Goal: Information Seeking & Learning: Find contact information

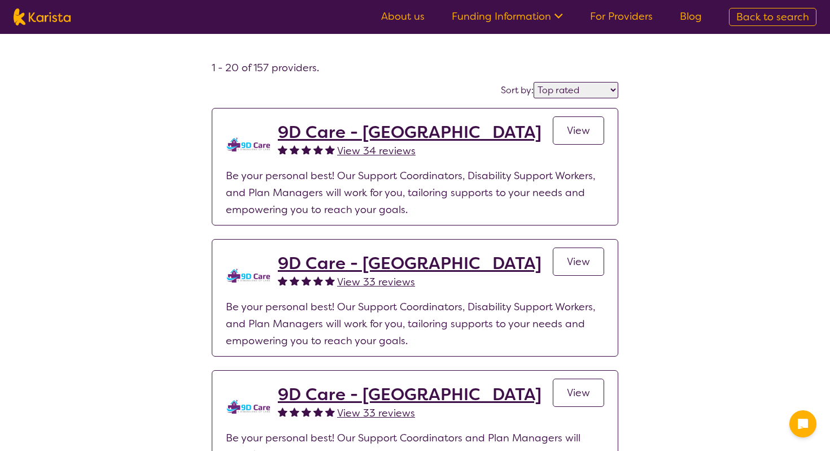
select select "by_score"
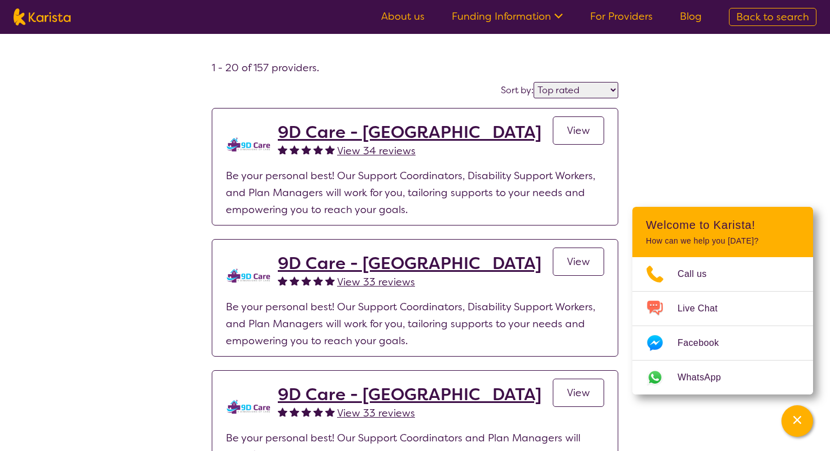
click at [34, 16] on img at bounding box center [42, 16] width 57 height 17
select select "Speech therapy"
select select "CH"
select select "NDIS"
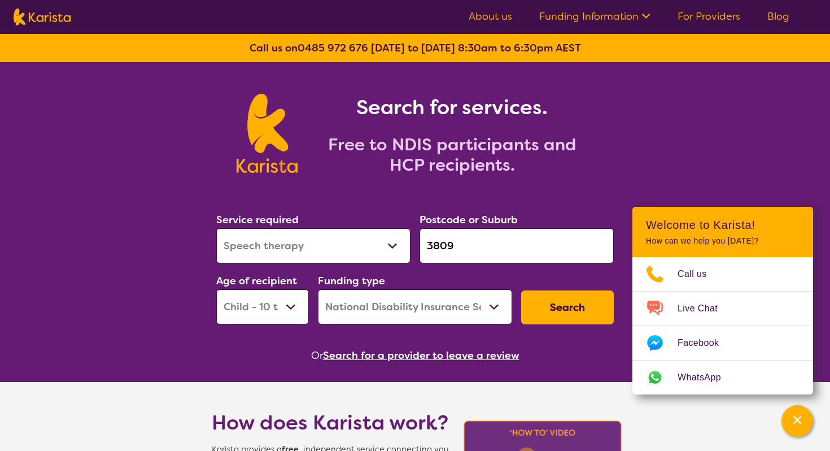
click at [348, 239] on select "Allied Health Assistant Assessment ([MEDICAL_DATA] or [MEDICAL_DATA]) Behaviour…" at bounding box center [313, 245] width 194 height 35
select select "Psychology"
click at [216, 228] on select "Allied Health Assistant Assessment ([MEDICAL_DATA] or [MEDICAL_DATA]) Behaviour…" at bounding box center [313, 245] width 194 height 35
drag, startPoint x: 477, startPoint y: 250, endPoint x: 314, endPoint y: 250, distance: 162.6
click at [315, 250] on div "Service required Allied Health Assistant Assessment ([MEDICAL_DATA] or [MEDICAL…" at bounding box center [415, 268] width 407 height 122
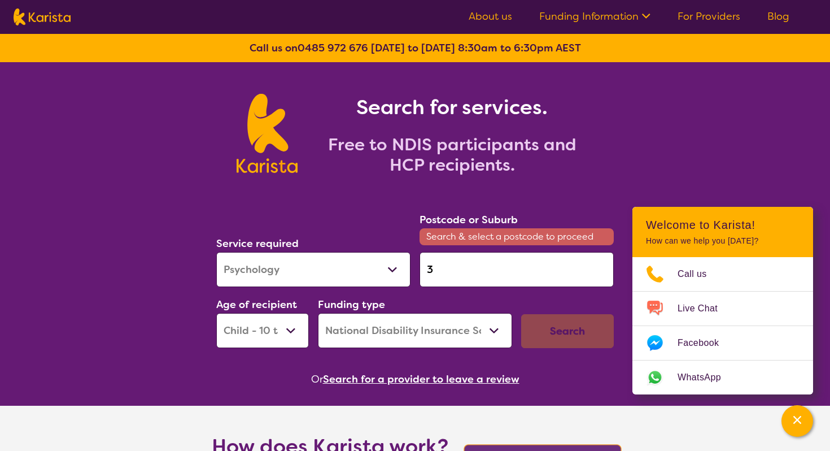
paste input "047"
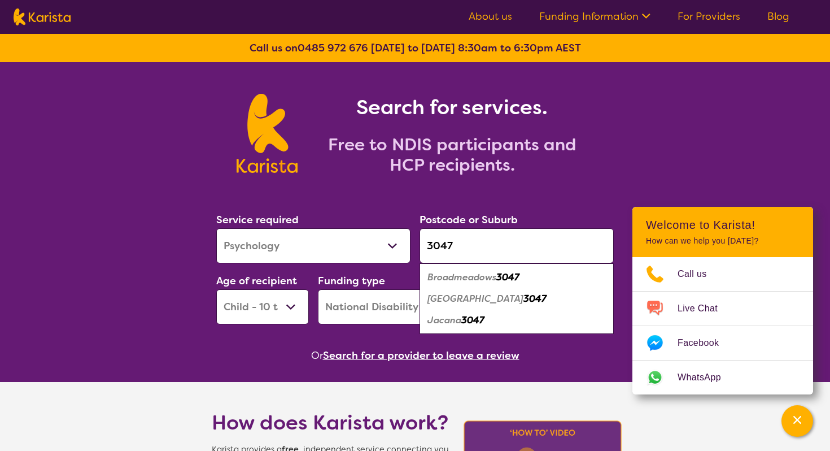
type input "3047"
click at [246, 320] on select "Early Childhood - 0 to 9 Child - 10 to 11 Adolescent - 12 to 17 Adult - 18 to 6…" at bounding box center [262, 306] width 93 height 35
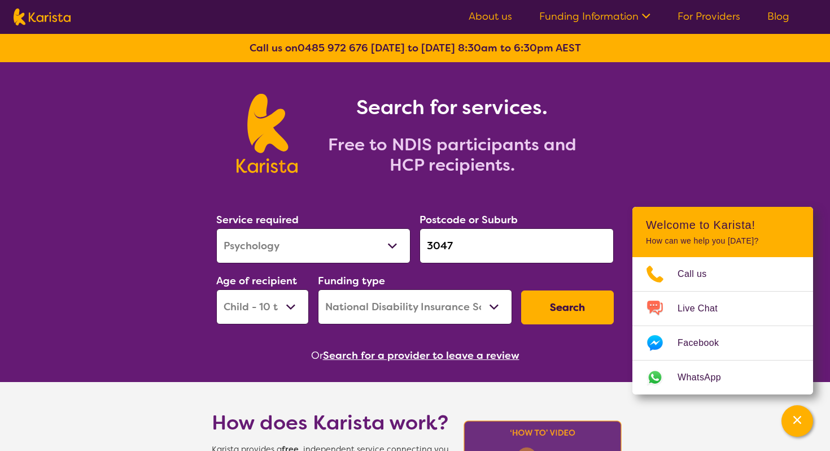
select select "AD"
click at [216, 289] on select "Early Childhood - 0 to 9 Child - 10 to 11 Adolescent - 12 to 17 Adult - 18 to 6…" at bounding box center [262, 306] width 93 height 35
click at [562, 300] on button "Search" at bounding box center [567, 307] width 93 height 34
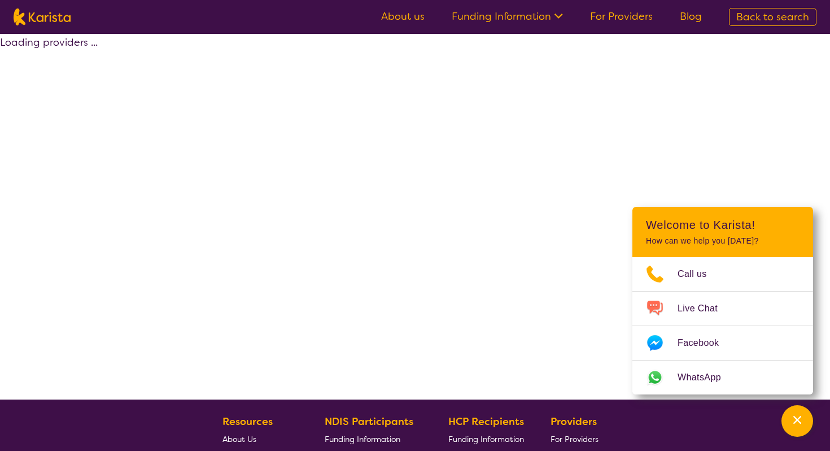
select select "by_score"
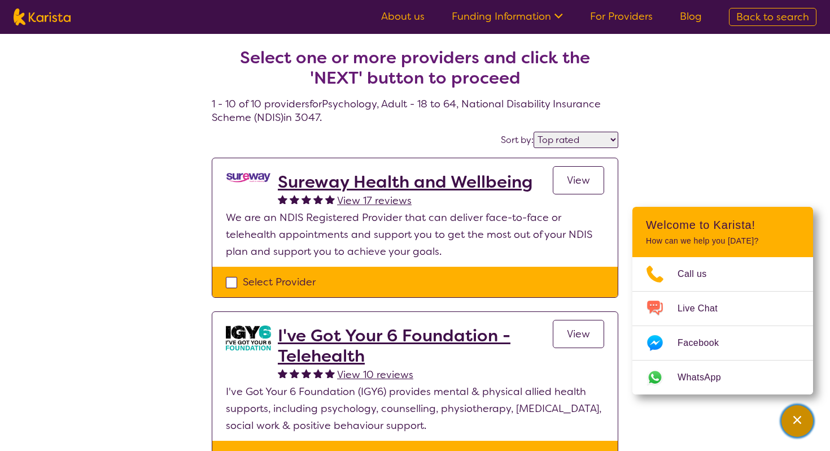
click at [797, 416] on icon "Channel Menu" at bounding box center [797, 419] width 11 height 11
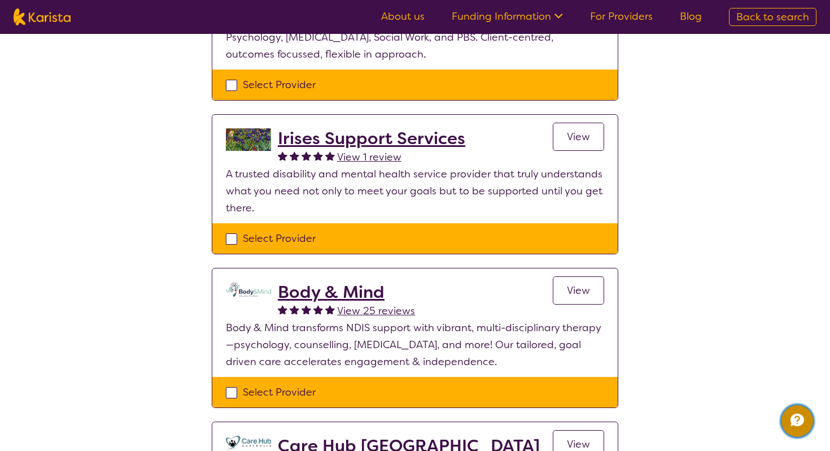
scroll to position [998, 0]
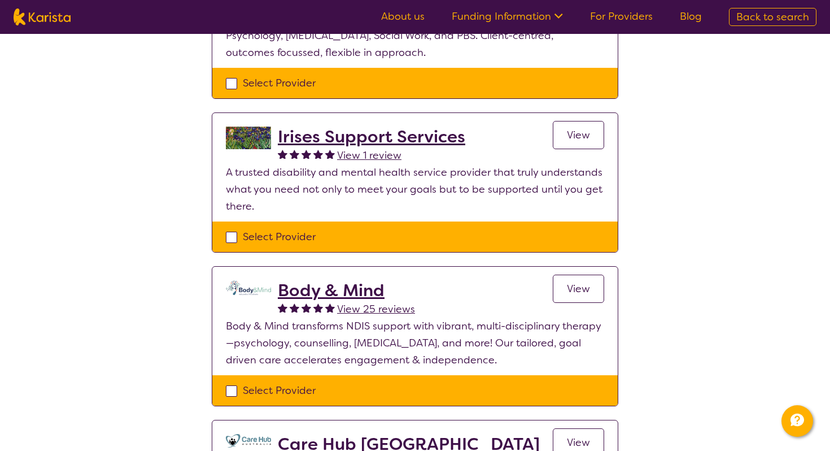
click at [411, 351] on section "Body & Mind View 25 reviews View Body & Mind transforms NDIS support with vibra…" at bounding box center [414, 321] width 405 height 108
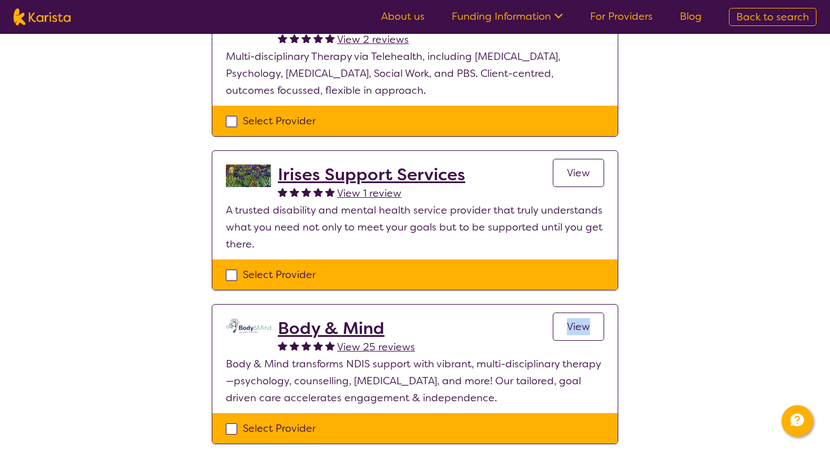
scroll to position [964, 0]
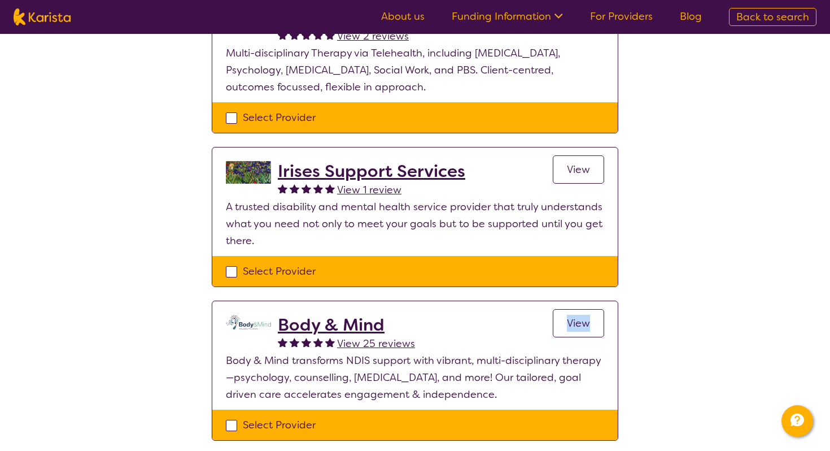
click at [416, 198] on p "A trusted disability and mental health service provider that truly understands …" at bounding box center [415, 223] width 378 height 51
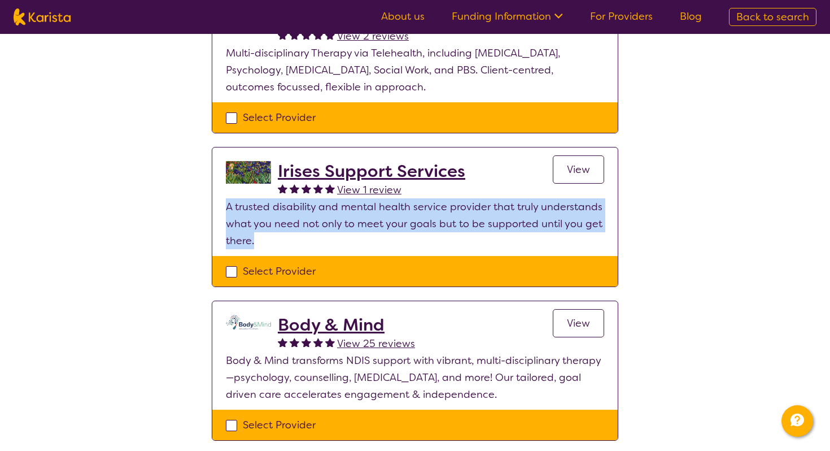
click at [418, 198] on p "A trusted disability and mental health service provider that truly understands …" at bounding box center [415, 223] width 378 height 51
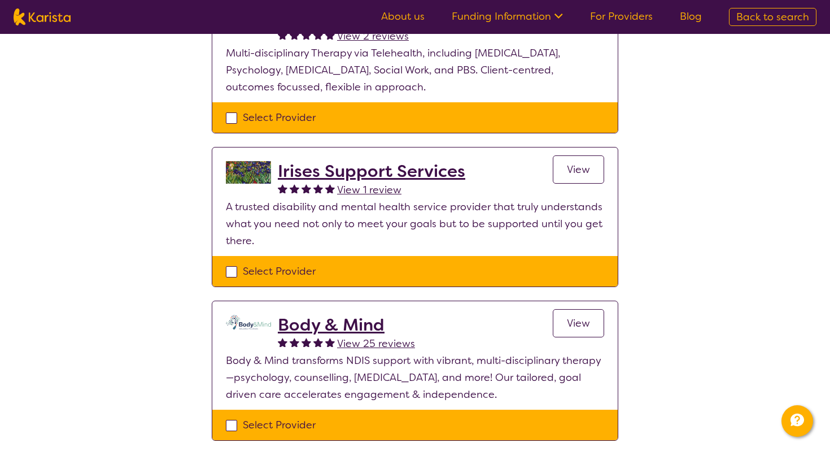
click at [418, 198] on p "A trusted disability and mental health service provider that truly understands …" at bounding box center [415, 223] width 378 height 51
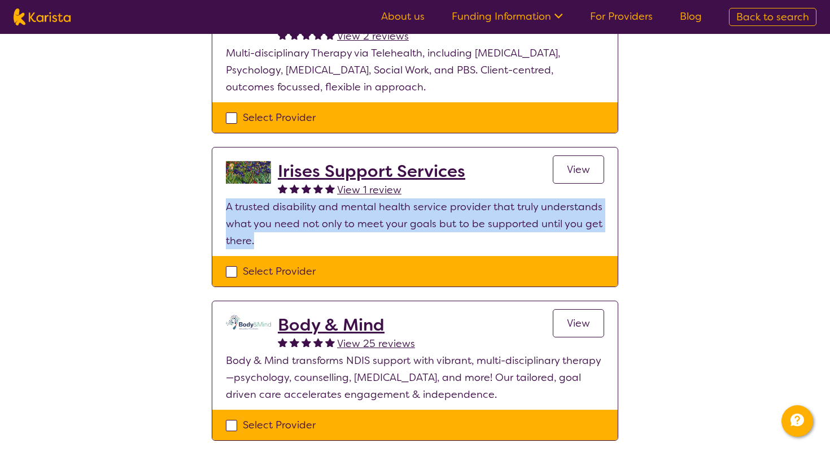
click at [418, 198] on p "A trusted disability and mental health service provider that truly understands …" at bounding box center [415, 223] width 378 height 51
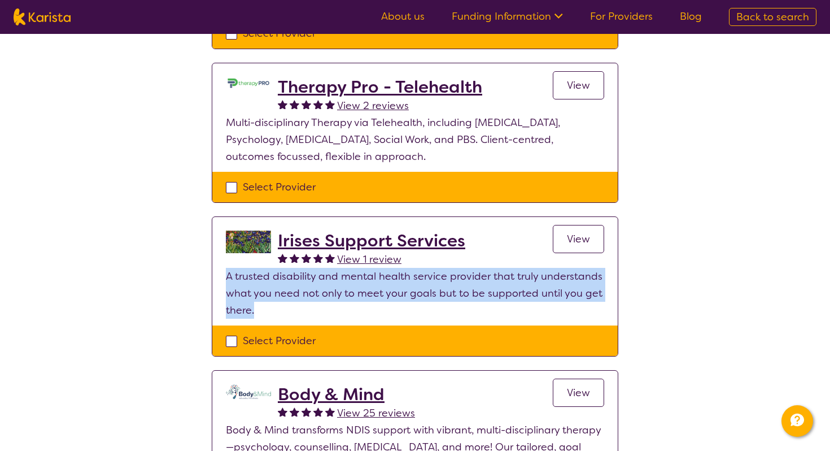
scroll to position [894, 0]
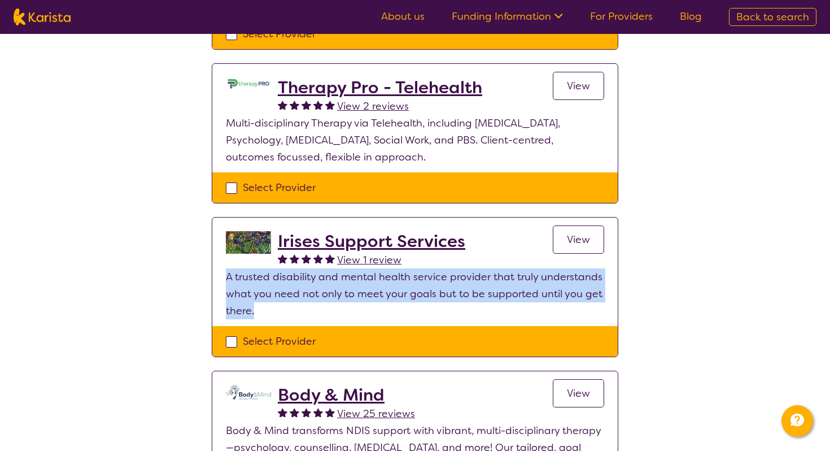
click at [297, 281] on p "A trusted disability and mental health service provider that truly understands …" at bounding box center [415, 293] width 378 height 51
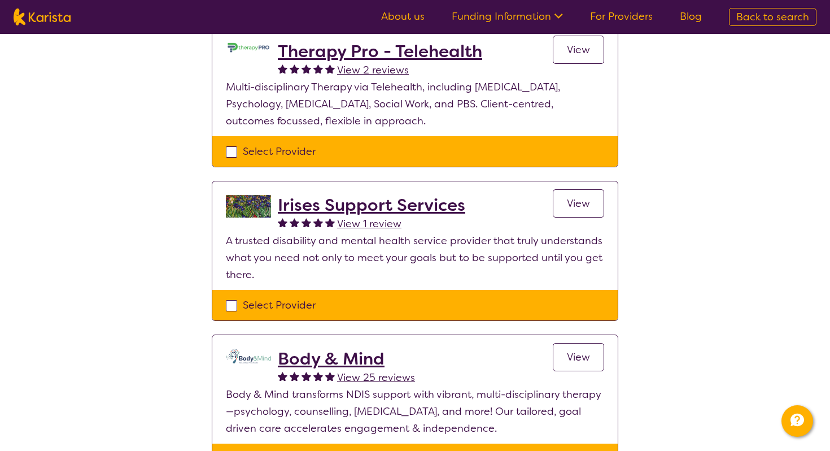
scroll to position [937, 0]
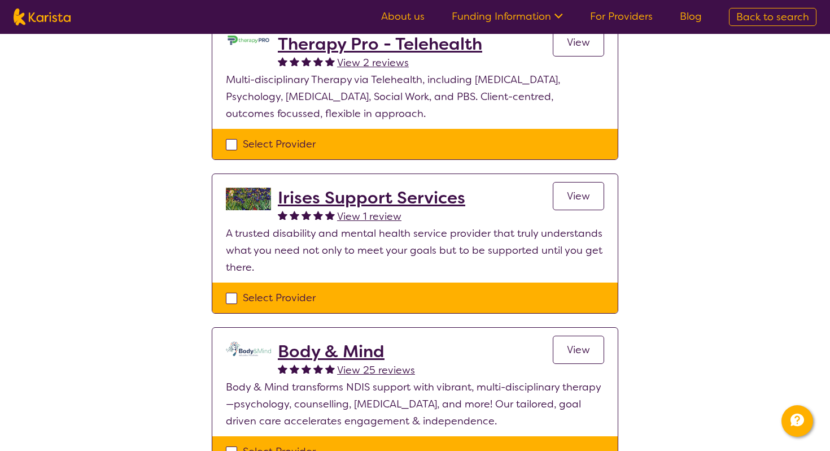
click at [298, 244] on p "A trusted disability and mental health service provider that truly understands …" at bounding box center [415, 250] width 378 height 51
click at [295, 225] on p "A trusted disability and mental health service provider that truly understands …" at bounding box center [415, 250] width 378 height 51
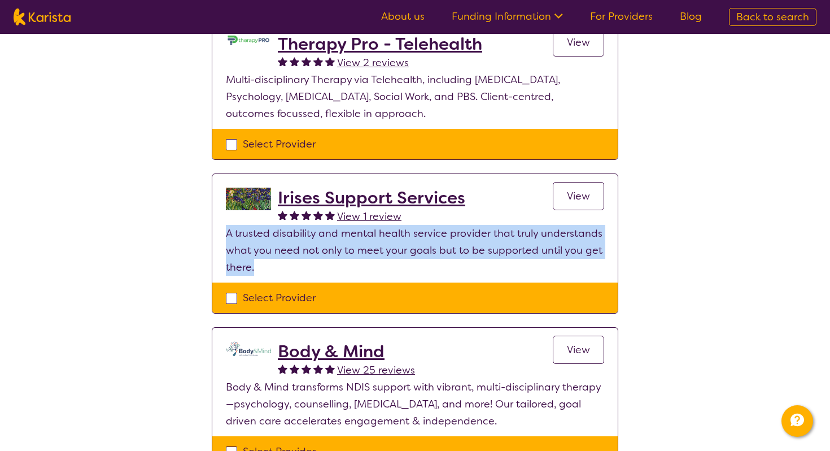
click at [298, 249] on p "A trusted disability and mental health service provider that truly understands …" at bounding box center [415, 250] width 378 height 51
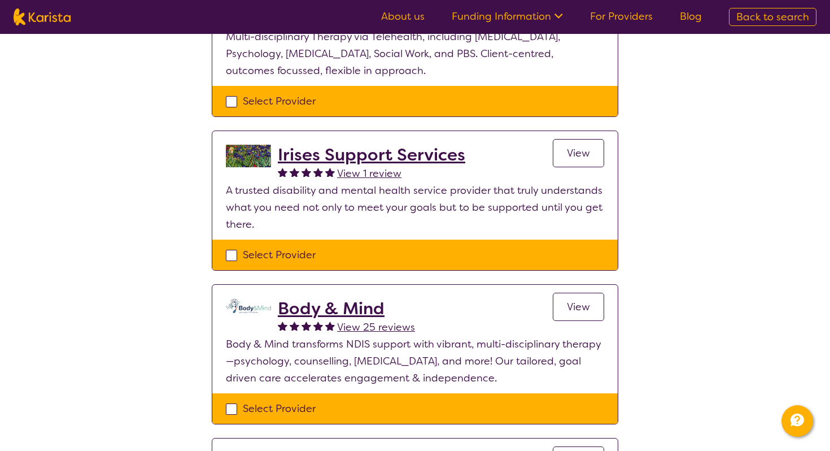
scroll to position [1001, 0]
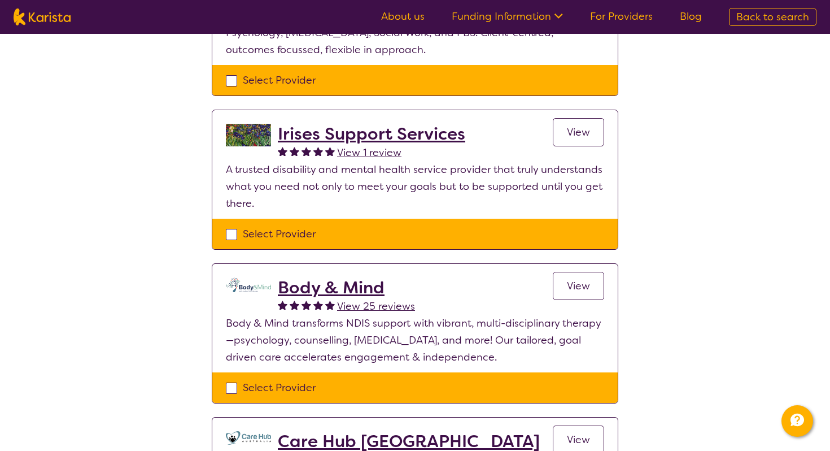
click at [309, 325] on p "Body & Mind transforms NDIS support with vibrant, multi-disciplinary therapy—ps…" at bounding box center [415, 340] width 378 height 51
click at [309, 324] on p "Body & Mind transforms NDIS support with vibrant, multi-disciplinary therapy—ps…" at bounding box center [415, 340] width 378 height 51
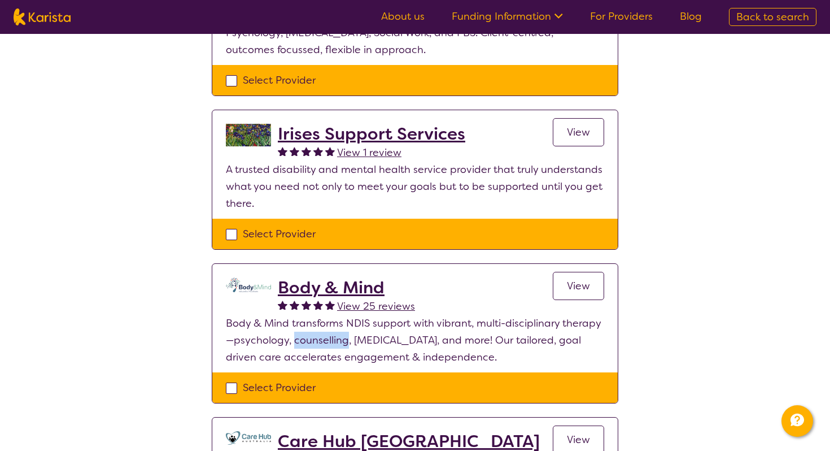
click at [309, 324] on p "Body & Mind transforms NDIS support with vibrant, multi-disciplinary therapy—ps…" at bounding box center [415, 340] width 378 height 51
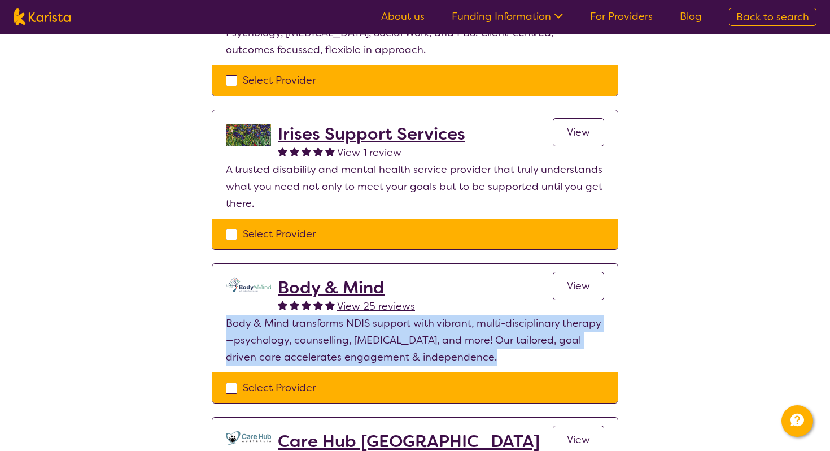
click at [313, 321] on p "Body & Mind transforms NDIS support with vibrant, multi-disciplinary therapy—ps…" at bounding box center [415, 340] width 378 height 51
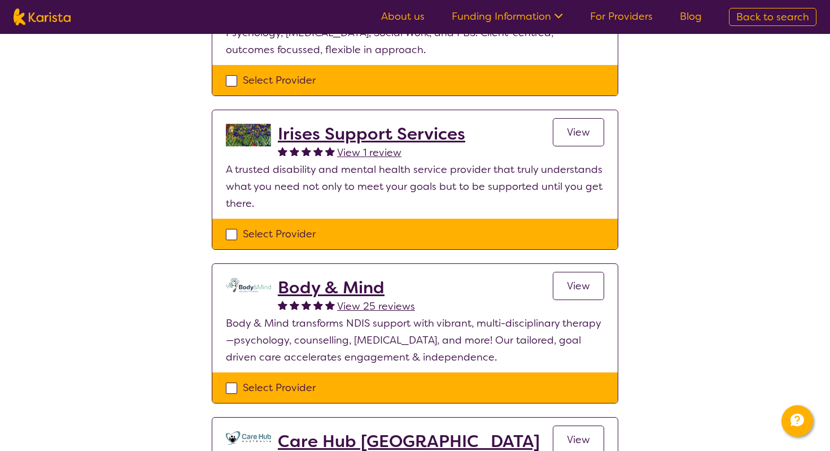
click at [313, 321] on p "Body & Mind transforms NDIS support with vibrant, multi-disciplinary therapy—ps…" at bounding box center [415, 340] width 378 height 51
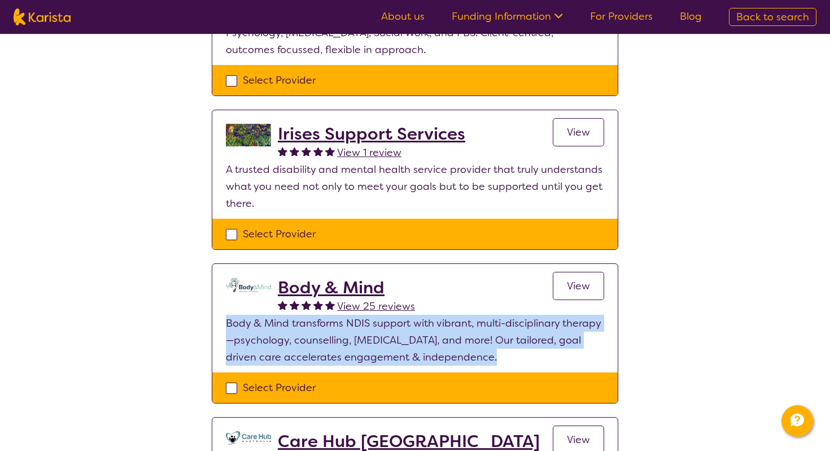
click at [313, 321] on p "Body & Mind transforms NDIS support with vibrant, multi-disciplinary therapy—ps…" at bounding box center [415, 340] width 378 height 51
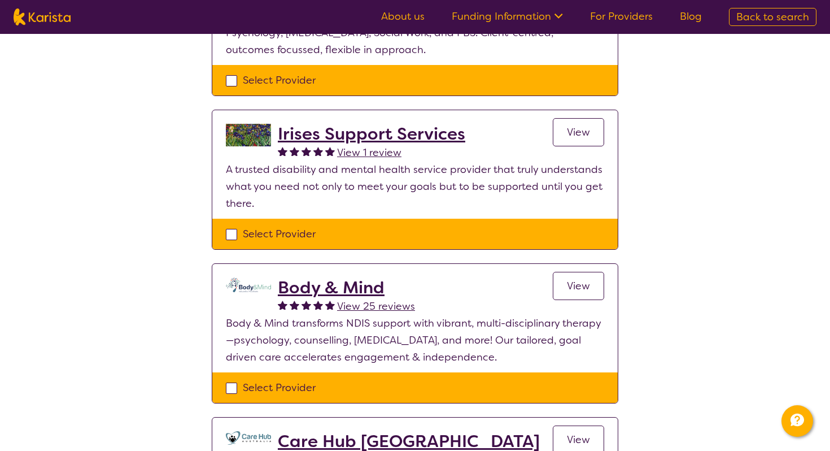
click at [313, 321] on p "Body & Mind transforms NDIS support with vibrant, multi-disciplinary therapy—ps…" at bounding box center [415, 340] width 378 height 51
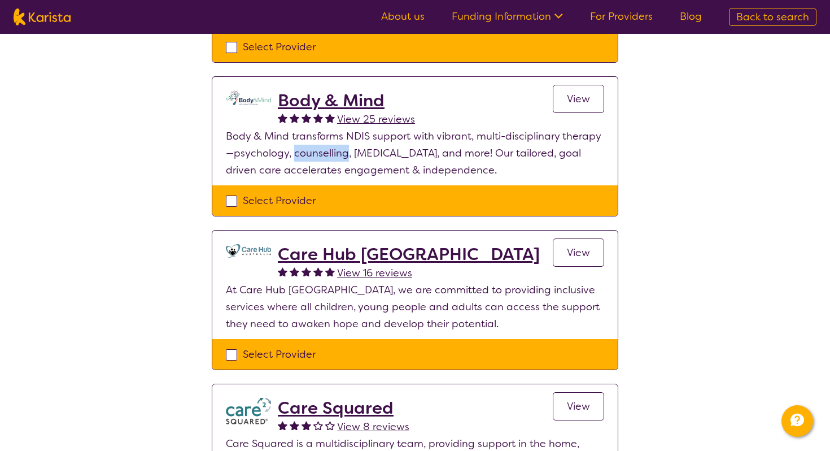
scroll to position [1195, 0]
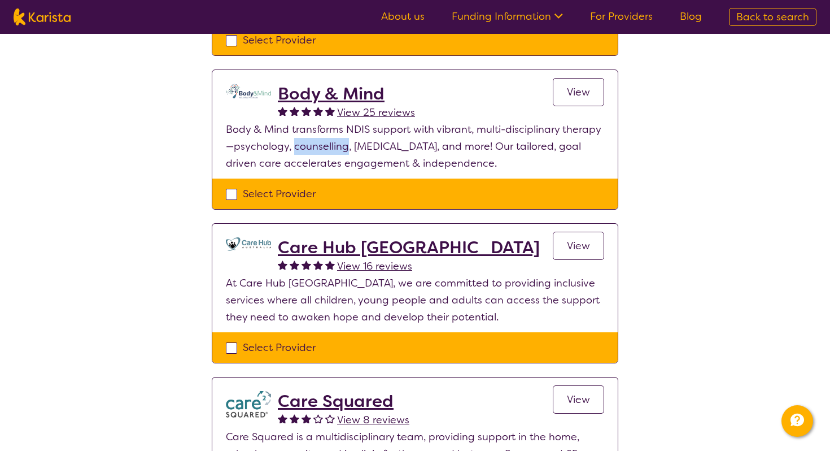
click at [312, 287] on p "At Care Hub [GEOGRAPHIC_DATA], we are committed to providing inclusive services…" at bounding box center [415, 299] width 378 height 51
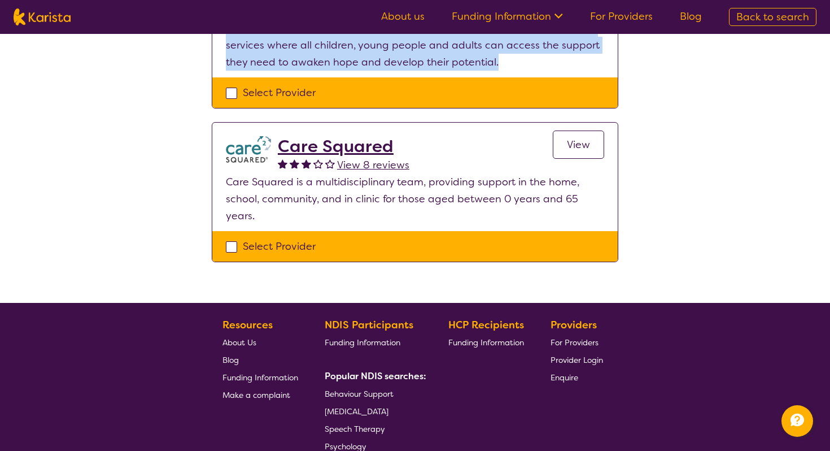
scroll to position [1460, 0]
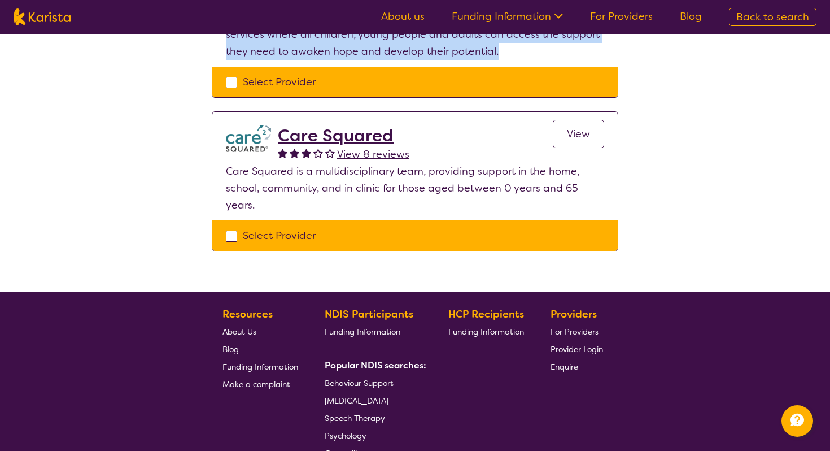
click at [299, 163] on p "Care Squared is a multidisciplinary team, providing support in the home, school…" at bounding box center [415, 188] width 378 height 51
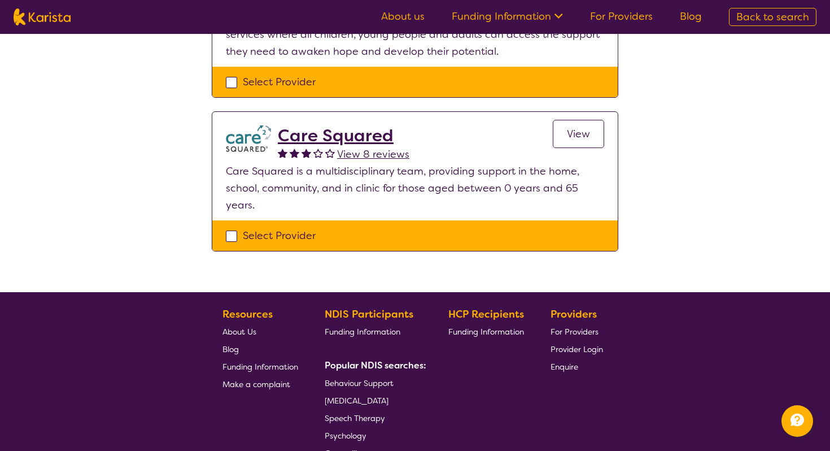
click at [299, 163] on p "Care Squared is a multidisciplinary team, providing support in the home, school…" at bounding box center [415, 188] width 378 height 51
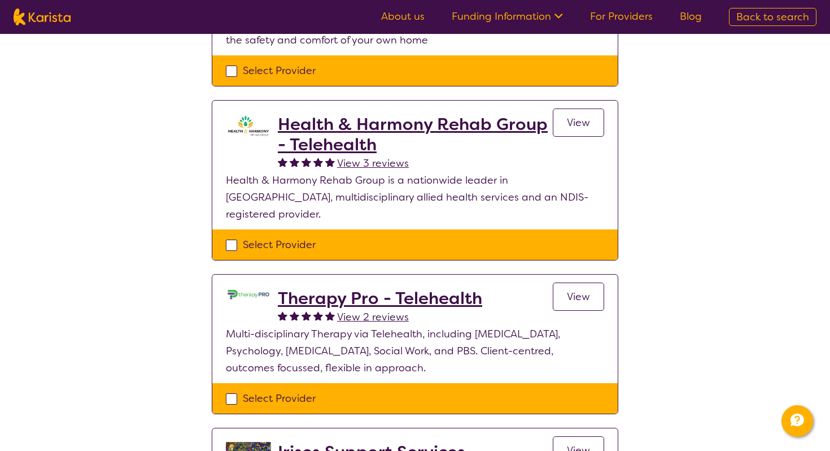
scroll to position [1062, 0]
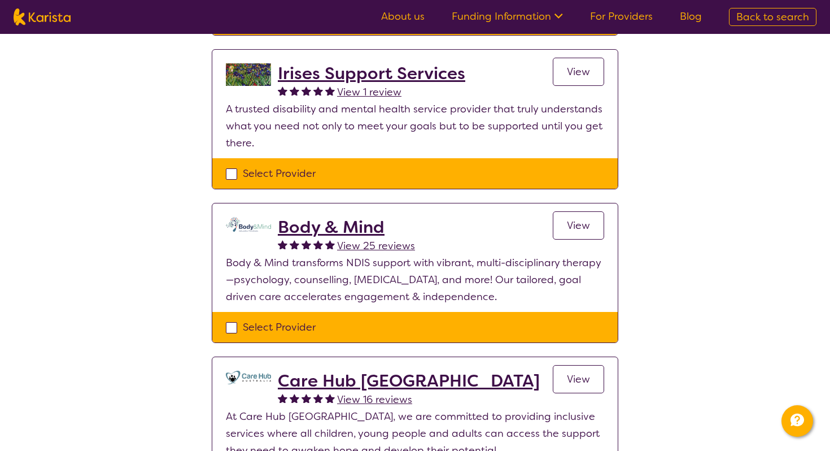
click at [597, 58] on link "View" at bounding box center [578, 72] width 51 height 28
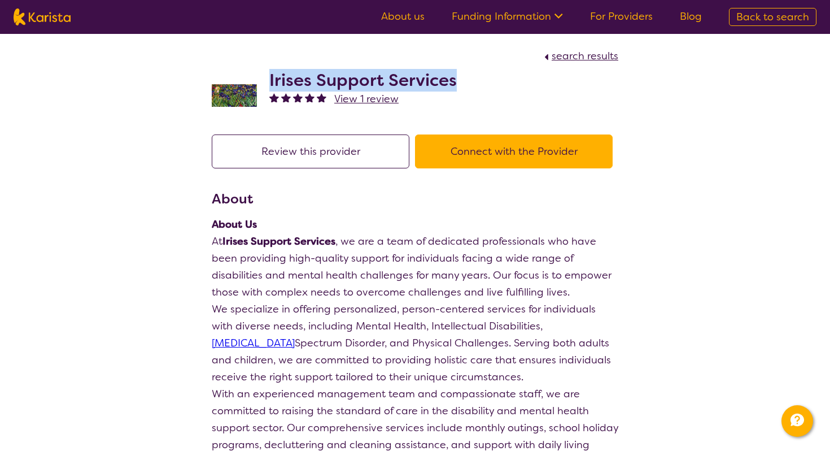
drag, startPoint x: 366, startPoint y: 71, endPoint x: 461, endPoint y: 73, distance: 95.4
click at [461, 73] on div "Irises Support Services View 1 review" at bounding box center [415, 92] width 407 height 56
copy h2 "Irises Support Services"
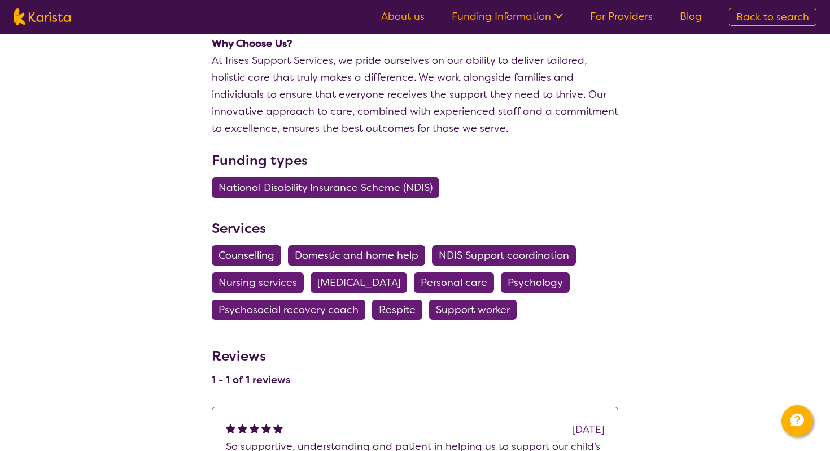
select select "by_score"
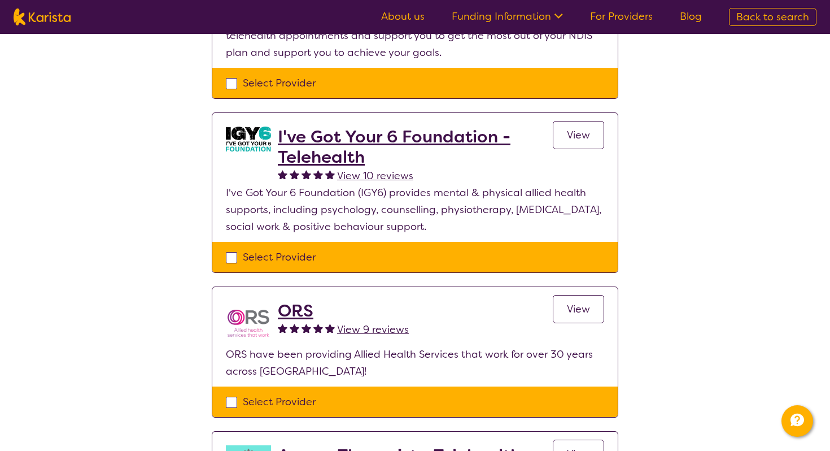
scroll to position [212, 0]
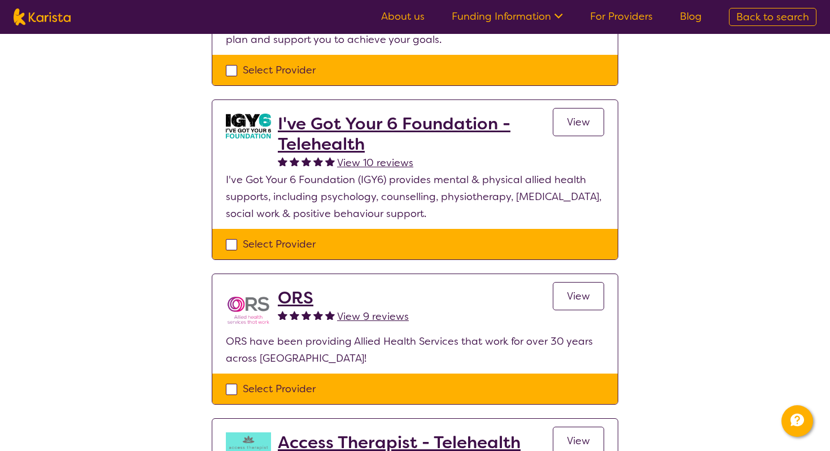
click at [272, 359] on p "ORS have been providing Allied Health Services that work for over 30 years acro…" at bounding box center [415, 350] width 378 height 34
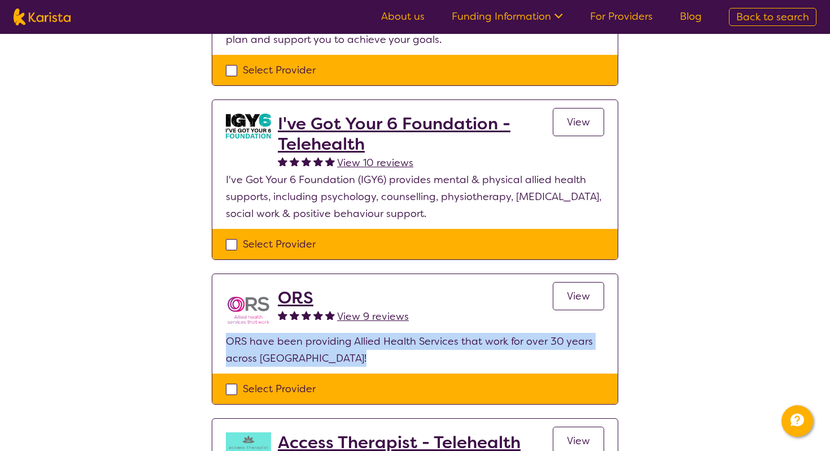
click at [279, 347] on p "ORS have been providing Allied Health Services that work for over 30 years acro…" at bounding box center [415, 350] width 378 height 34
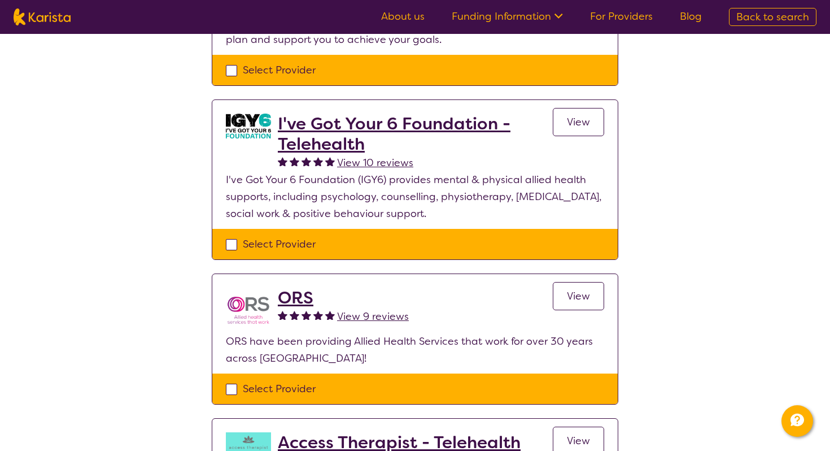
click at [279, 347] on p "ORS have been providing Allied Health Services that work for over 30 years acro…" at bounding box center [415, 350] width 378 height 34
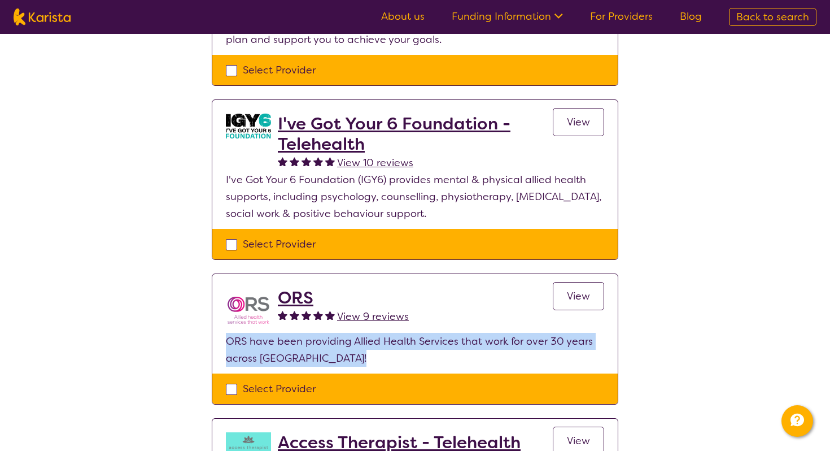
click at [280, 335] on p "ORS have been providing Allied Health Services that work for over 30 years acro…" at bounding box center [415, 350] width 378 height 34
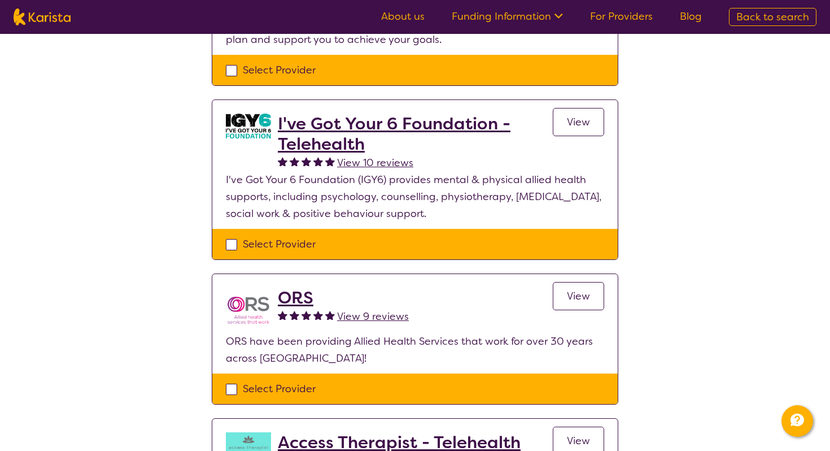
click at [280, 335] on p "ORS have been providing Allied Health Services that work for over 30 years acro…" at bounding box center [415, 350] width 378 height 34
click at [285, 365] on p "ORS have been providing Allied Health Services that work for over 30 years acro…" at bounding box center [415, 350] width 378 height 34
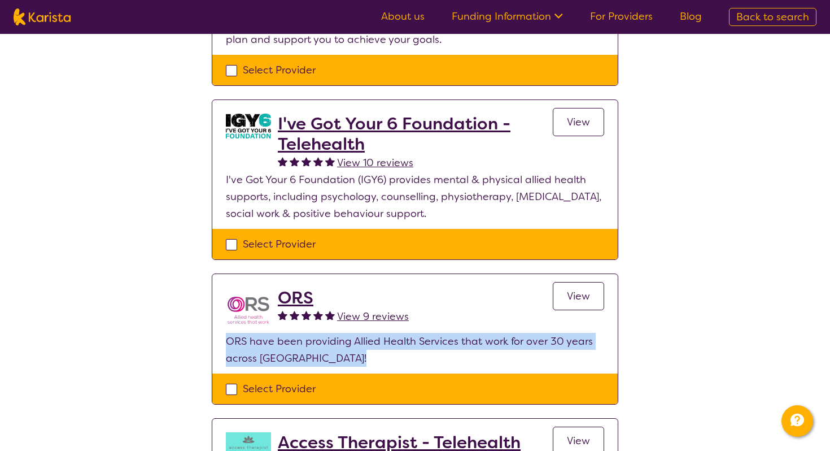
scroll to position [214, 0]
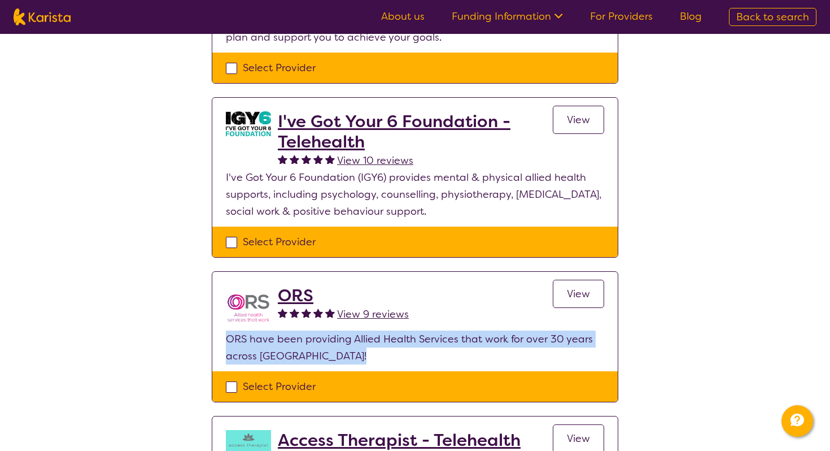
click at [282, 348] on p "ORS have been providing Allied Health Services that work for over 30 years acro…" at bounding box center [415, 347] width 378 height 34
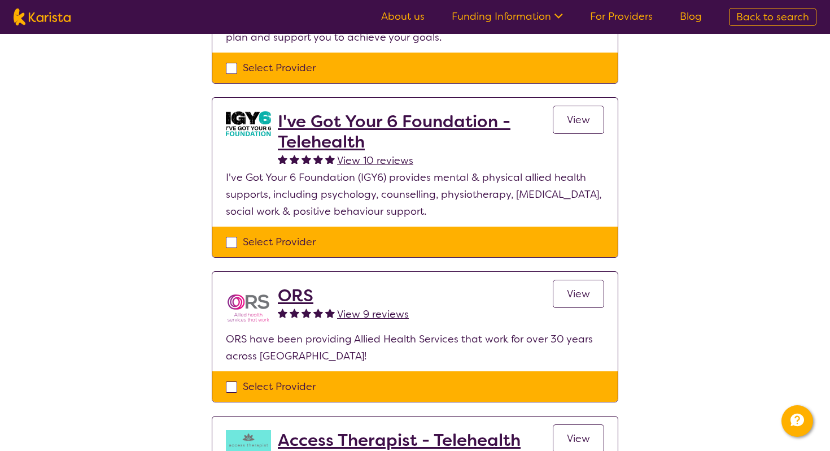
click at [282, 348] on p "ORS have been providing Allied Health Services that work for over 30 years acro…" at bounding box center [415, 347] width 378 height 34
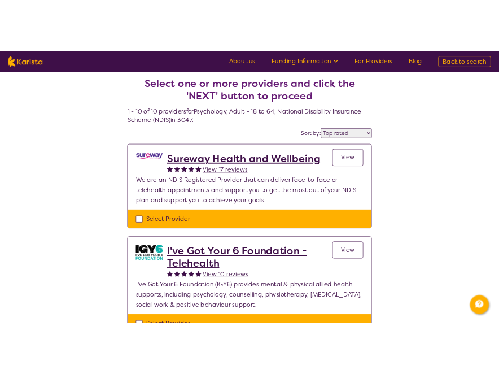
scroll to position [0, 0]
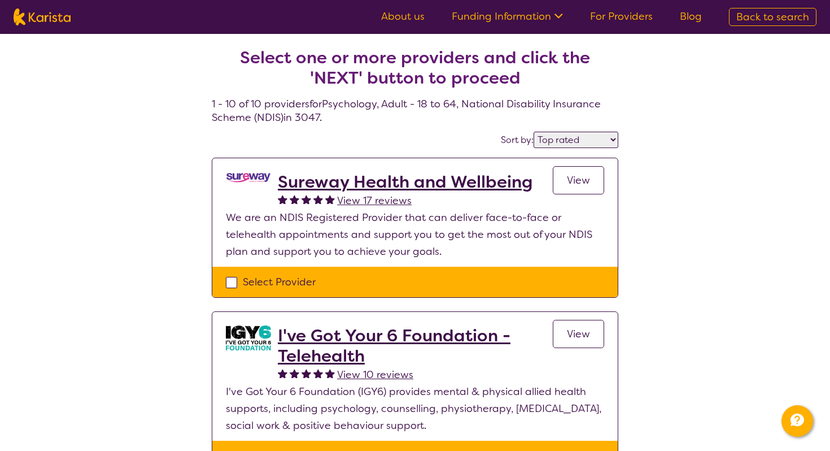
select select "Psychology"
select select "AD"
select select "NDIS"
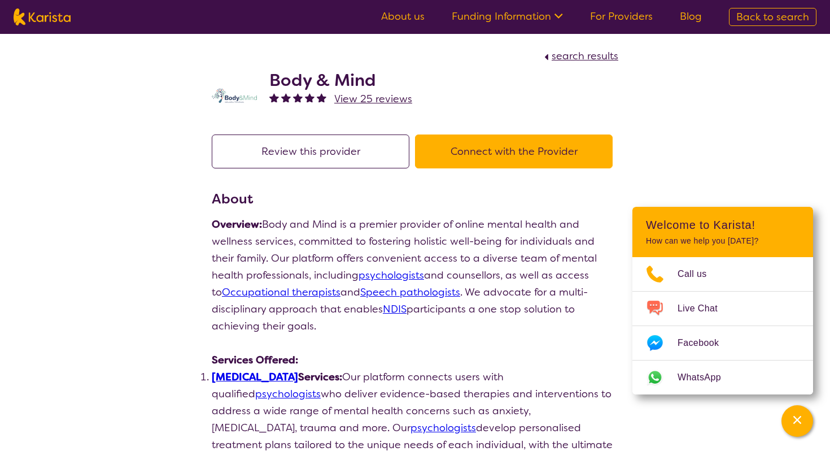
click at [486, 151] on button "Connect with the Provider" at bounding box center [514, 151] width 198 height 34
drag, startPoint x: 390, startPoint y: 75, endPoint x: 265, endPoint y: 73, distance: 124.8
click at [265, 73] on div "Body & Mind View 25 reviews" at bounding box center [415, 92] width 407 height 56
copy h2 "Body & Mind"
